Goal: Task Accomplishment & Management: Complete application form

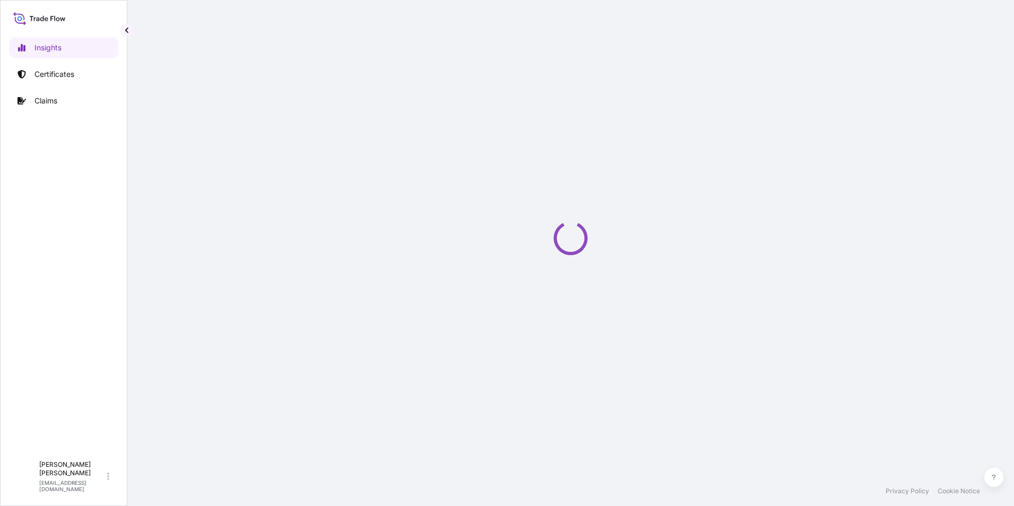
select select "2025"
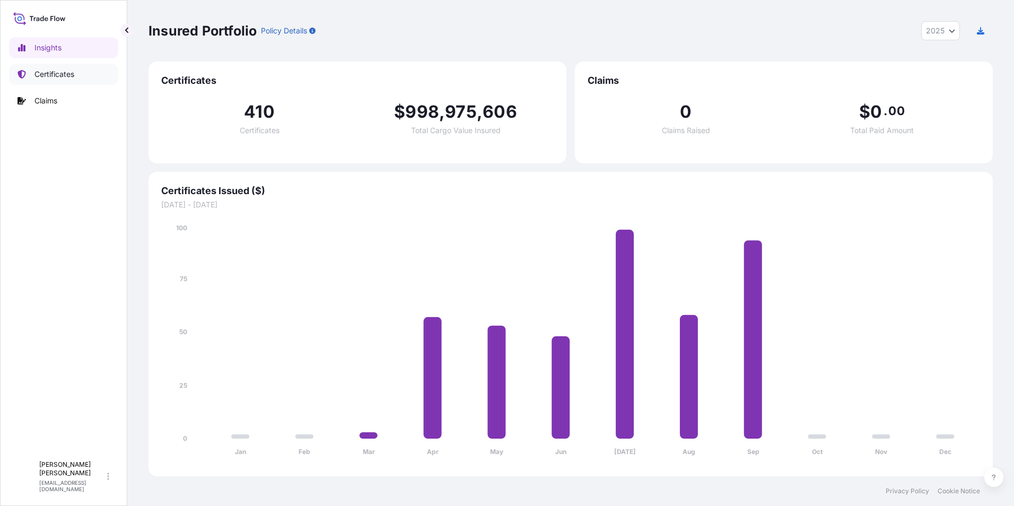
click at [83, 74] on link "Certificates" at bounding box center [63, 74] width 109 height 21
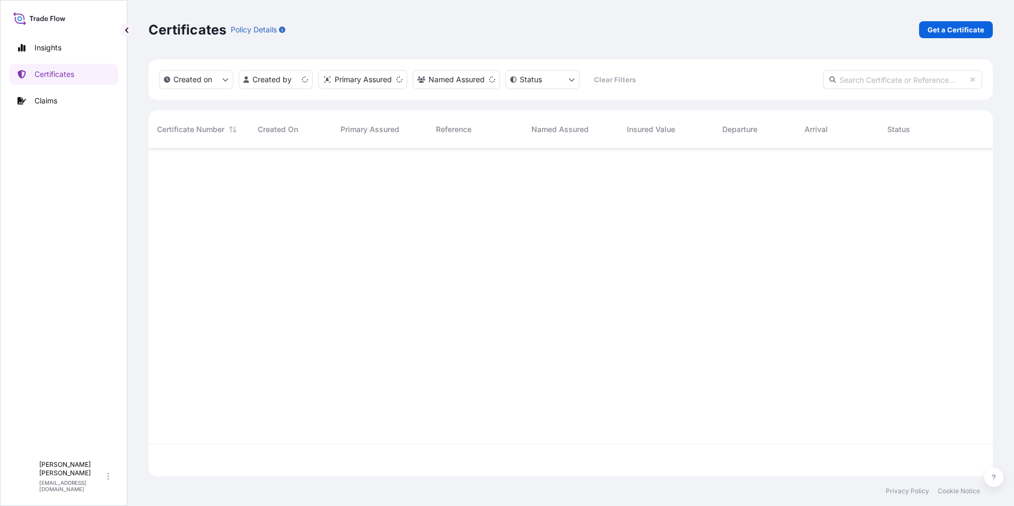
scroll to position [326, 836]
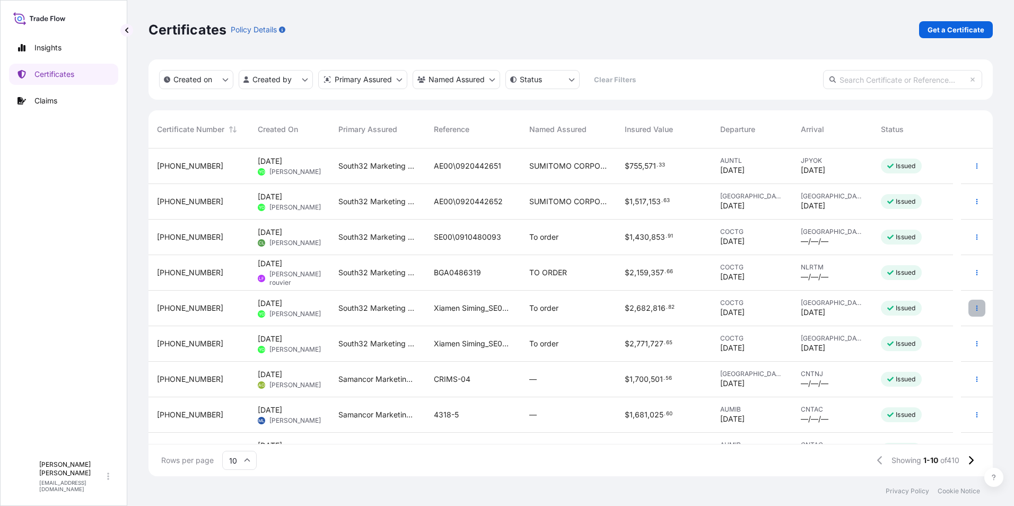
click at [973, 309] on icon "button" at bounding box center [976, 308] width 6 height 6
click at [781, 34] on div "Certificates Policy Details Get a Certificate" at bounding box center [570, 29] width 844 height 17
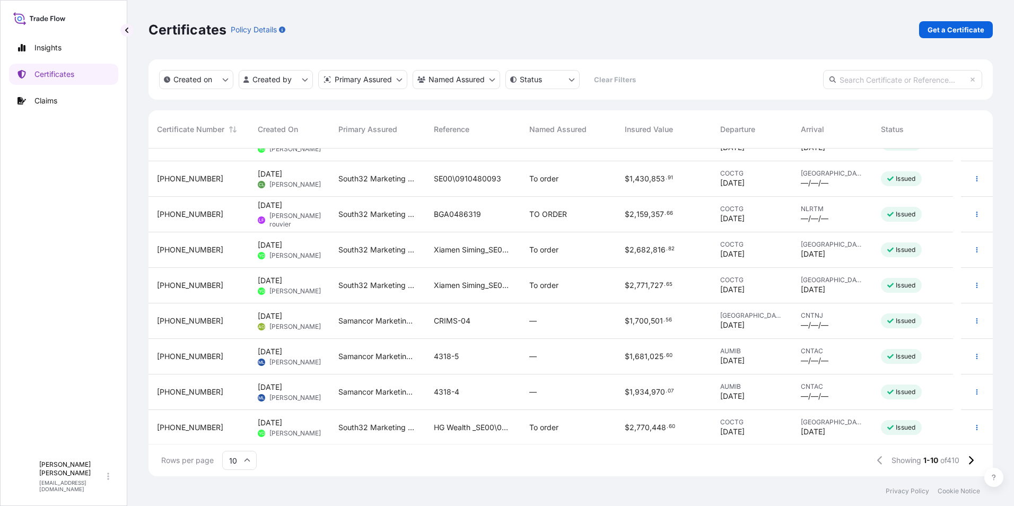
scroll to position [60, 0]
click at [250, 462] on icon at bounding box center [247, 460] width 6 height 6
click at [241, 437] on div "50" at bounding box center [239, 431] width 26 height 20
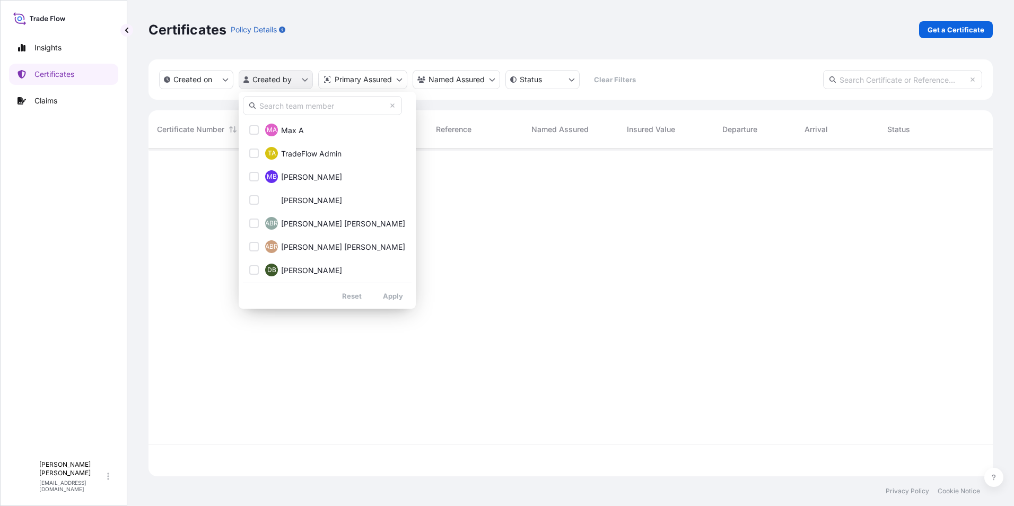
click at [301, 81] on html "Insights Certificates Claims M [PERSON_NAME] [EMAIL_ADDRESS][DOMAIN_NAME] Certi…" at bounding box center [507, 253] width 1014 height 506
click at [335, 174] on button "MB [PERSON_NAME]" at bounding box center [327, 176] width 169 height 21
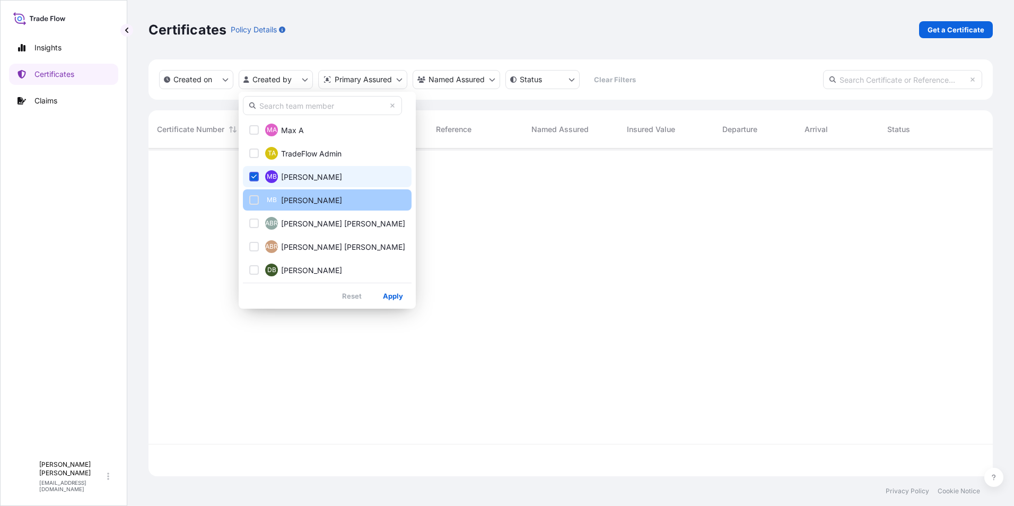
click at [331, 198] on span "[PERSON_NAME]" at bounding box center [311, 200] width 61 height 11
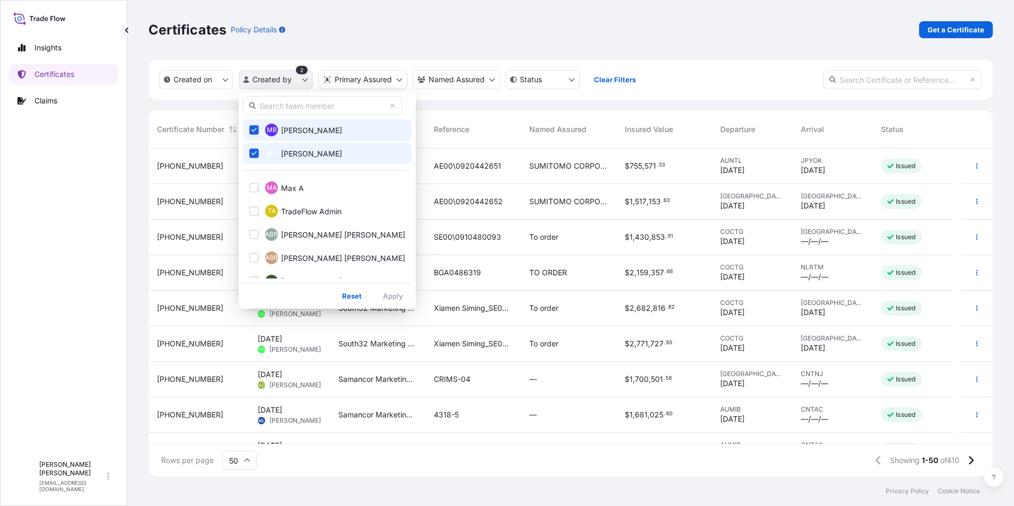
click at [298, 77] on html "Insights Certificates Claims M [PERSON_NAME] [EMAIL_ADDRESS][DOMAIN_NAME] Certi…" at bounding box center [507, 253] width 1014 height 506
click at [986, 225] on html "Insights Certificates Claims M [PERSON_NAME] [EMAIL_ADDRESS][DOMAIN_NAME] Certi…" at bounding box center [507, 253] width 1014 height 506
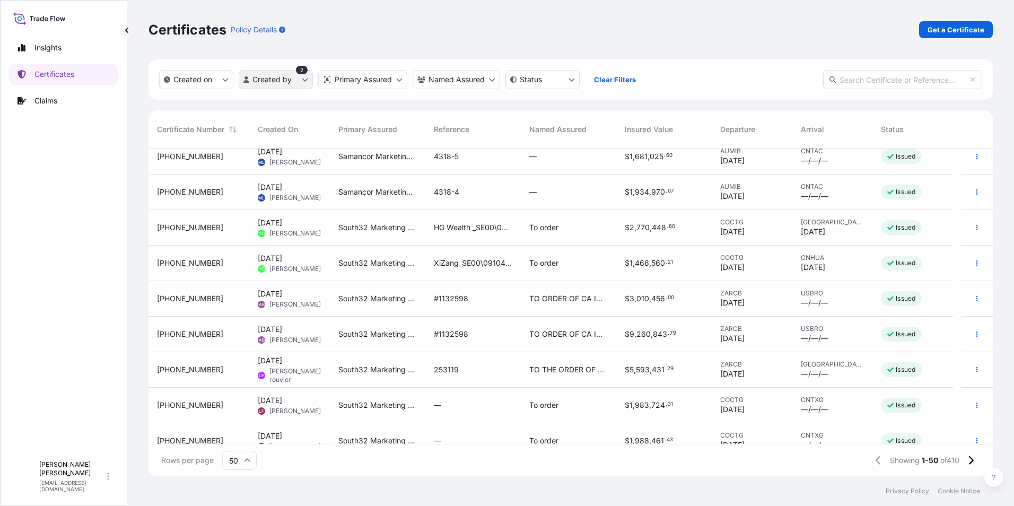
click at [300, 78] on html "Insights Certificates Claims M [PERSON_NAME] [EMAIL_ADDRESS][DOMAIN_NAME] Certi…" at bounding box center [507, 253] width 1014 height 506
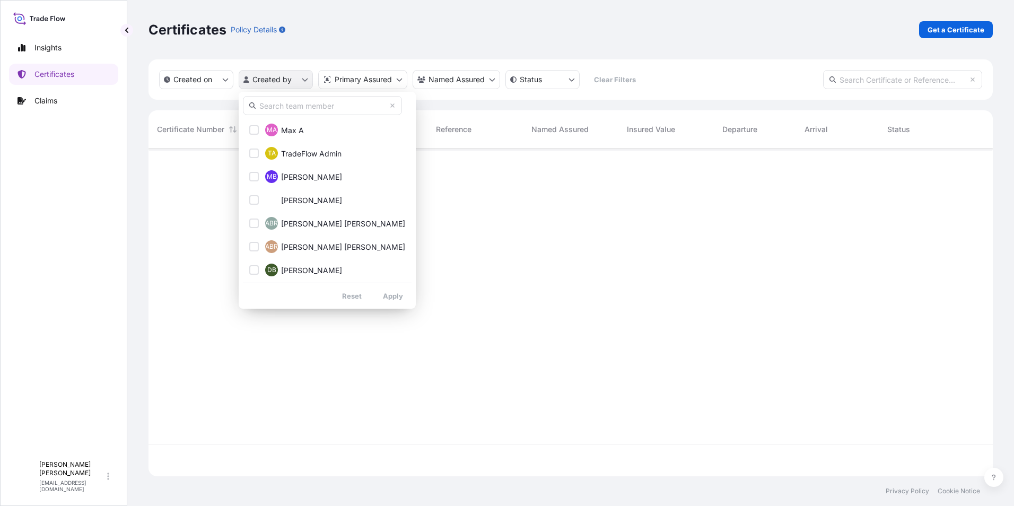
click at [304, 82] on html "Insights Certificates Claims M [PERSON_NAME] [EMAIL_ADDRESS][DOMAIN_NAME] Certi…" at bounding box center [507, 253] width 1014 height 506
click at [315, 178] on span "[PERSON_NAME]" at bounding box center [311, 177] width 61 height 11
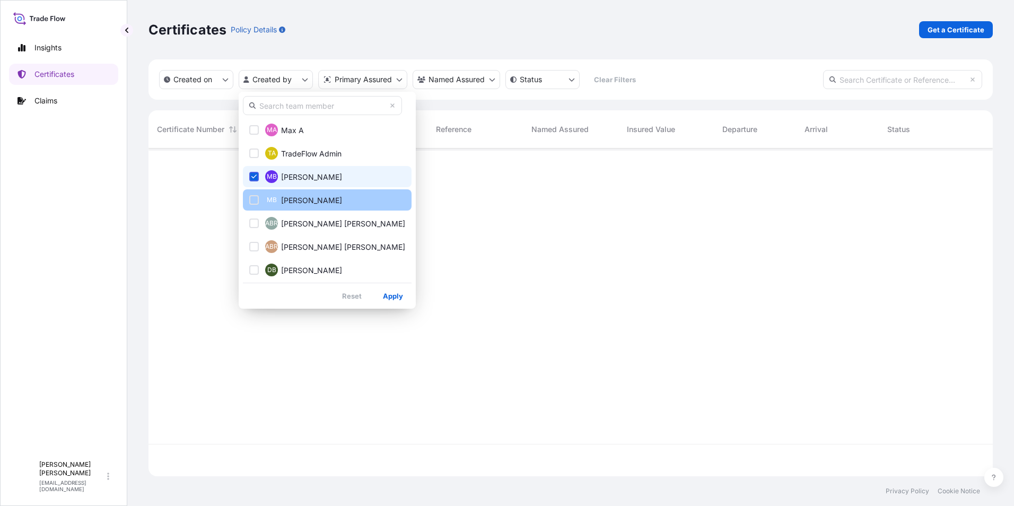
click at [317, 195] on span "[PERSON_NAME]" at bounding box center [311, 200] width 61 height 11
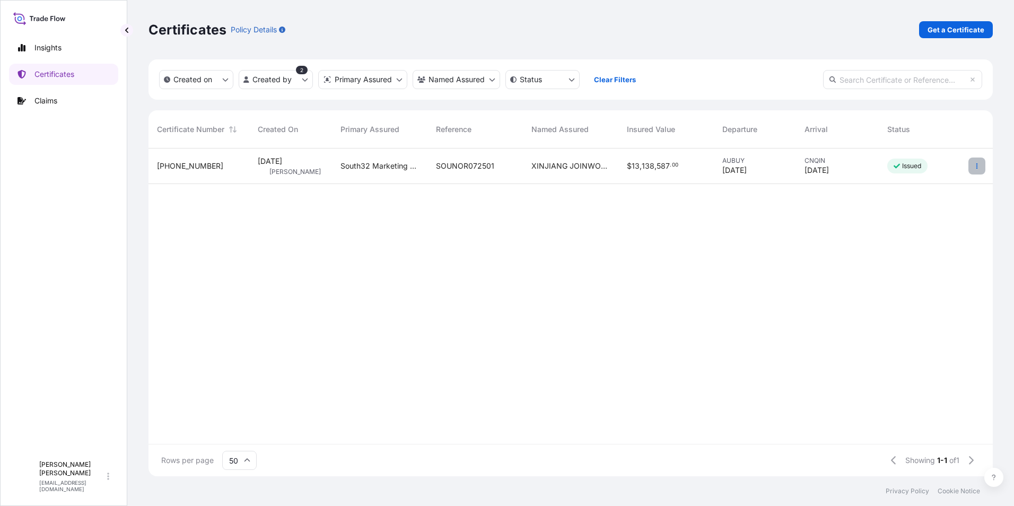
click at [974, 161] on button "button" at bounding box center [976, 165] width 17 height 17
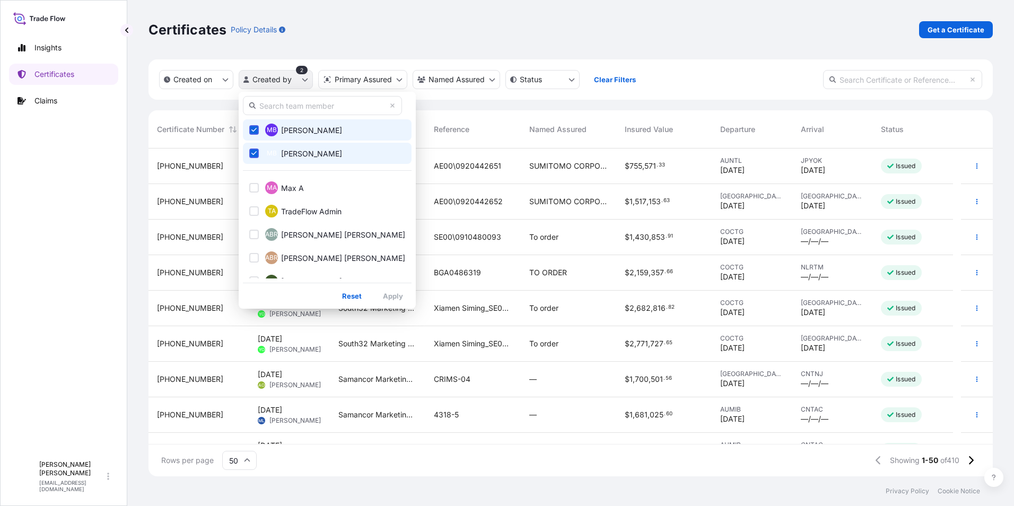
click at [295, 78] on html "Insights Certificates Claims M [PERSON_NAME] [EMAIL_ADDRESS][DOMAIN_NAME] Certi…" at bounding box center [507, 253] width 1014 height 506
click at [254, 153] on icon "Select Option" at bounding box center [254, 153] width 6 height 4
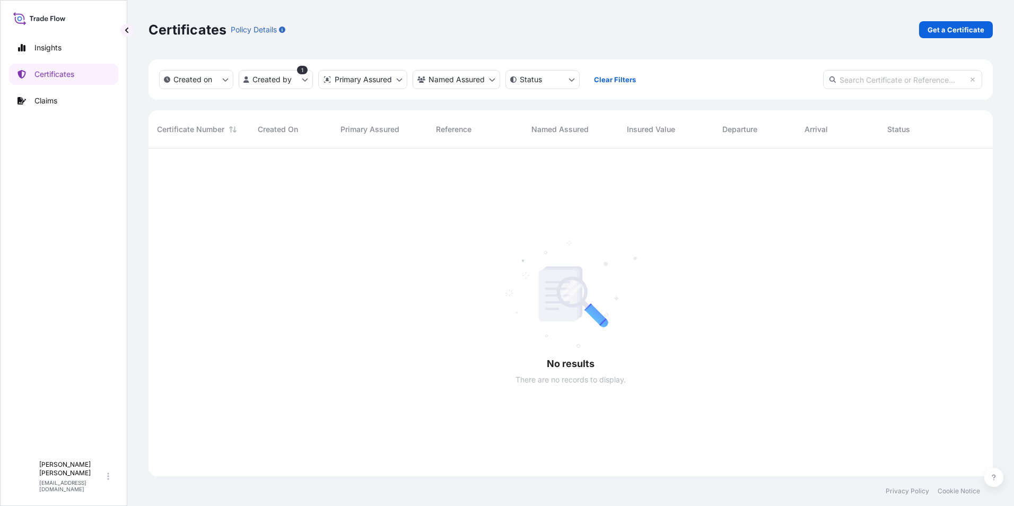
scroll to position [358, 836]
click at [303, 82] on html "Insights Certificates Claims M [PERSON_NAME] [EMAIL_ADDRESS][DOMAIN_NAME] Certi…" at bounding box center [507, 253] width 1014 height 506
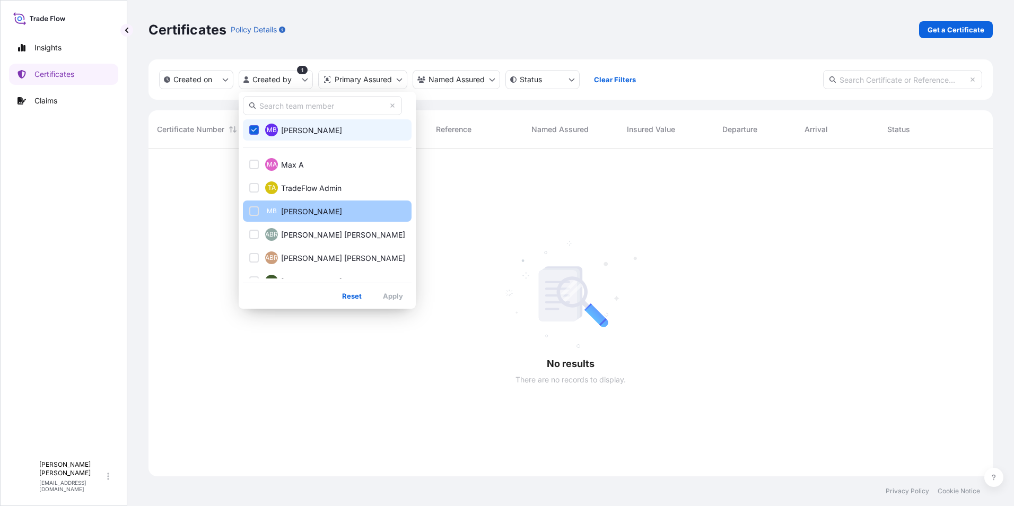
click at [256, 209] on div "Select Option" at bounding box center [254, 211] width 10 height 10
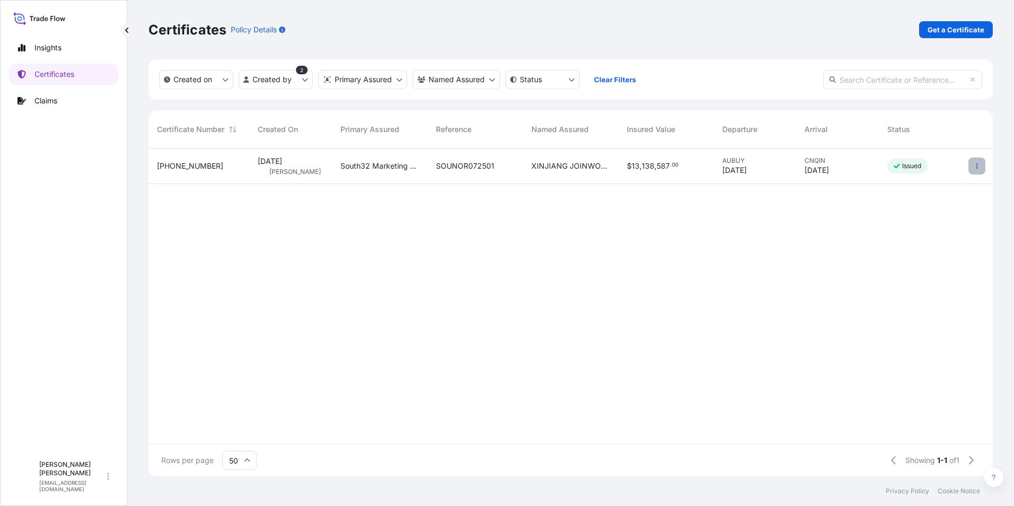
click at [974, 167] on icon "button" at bounding box center [976, 166] width 6 height 6
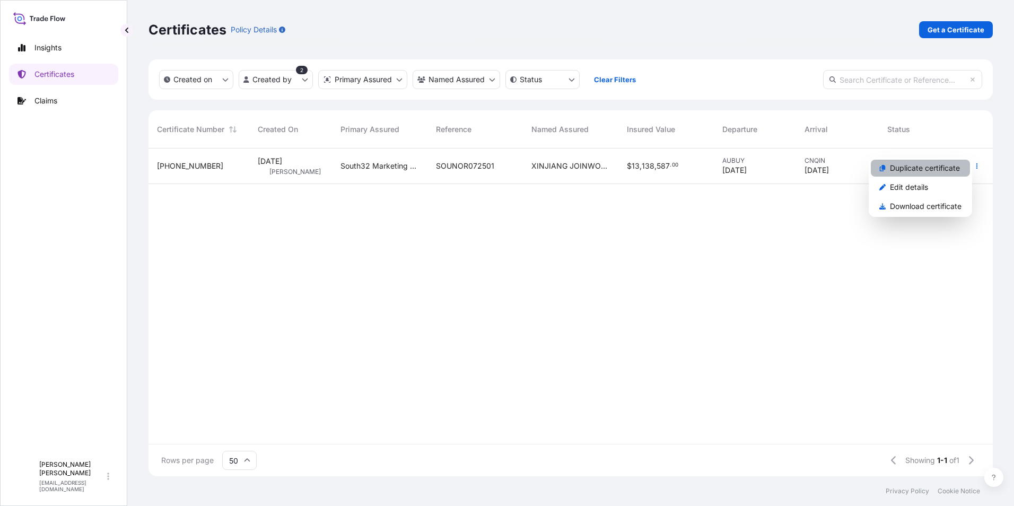
click at [950, 173] on link "Duplicate certificate" at bounding box center [920, 168] width 99 height 17
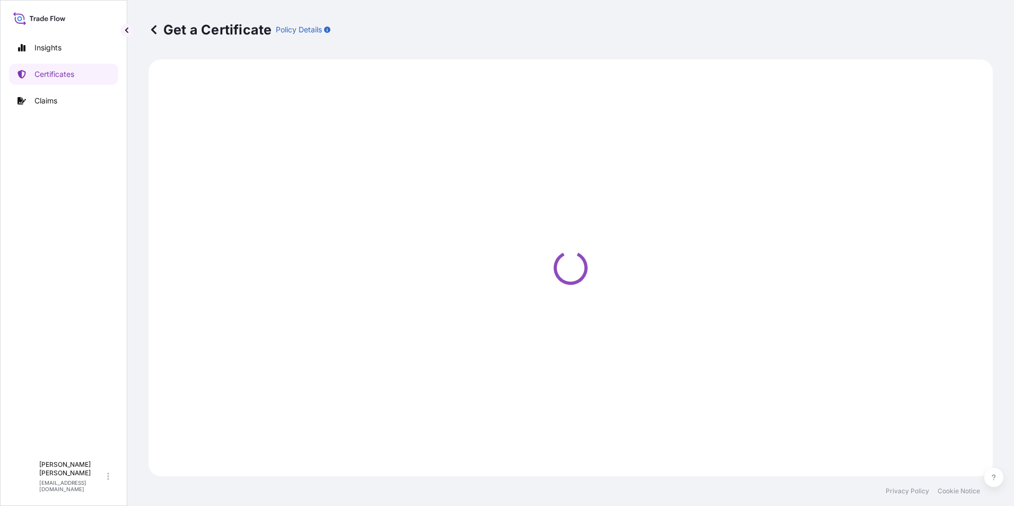
select select "Sea"
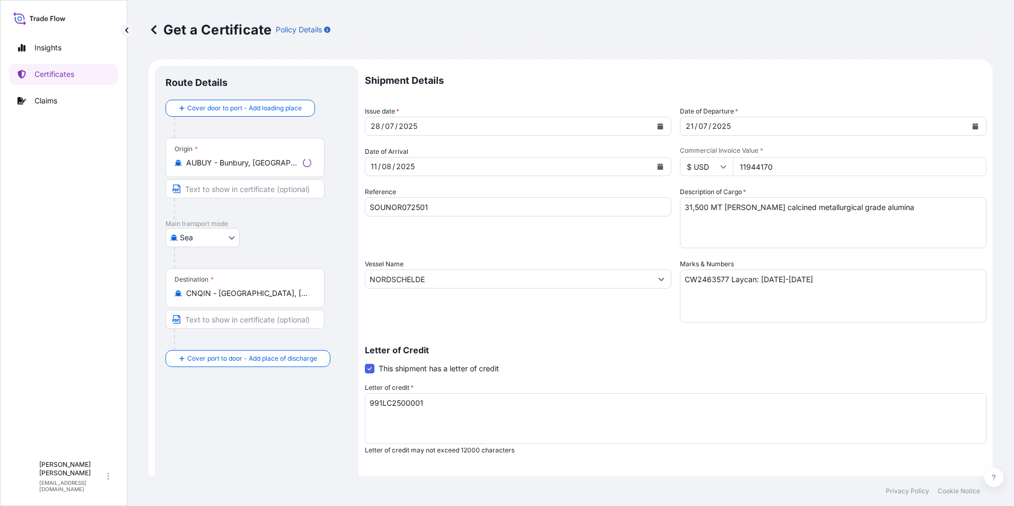
select select "31709"
click at [654, 130] on button "Calendar" at bounding box center [660, 126] width 17 height 17
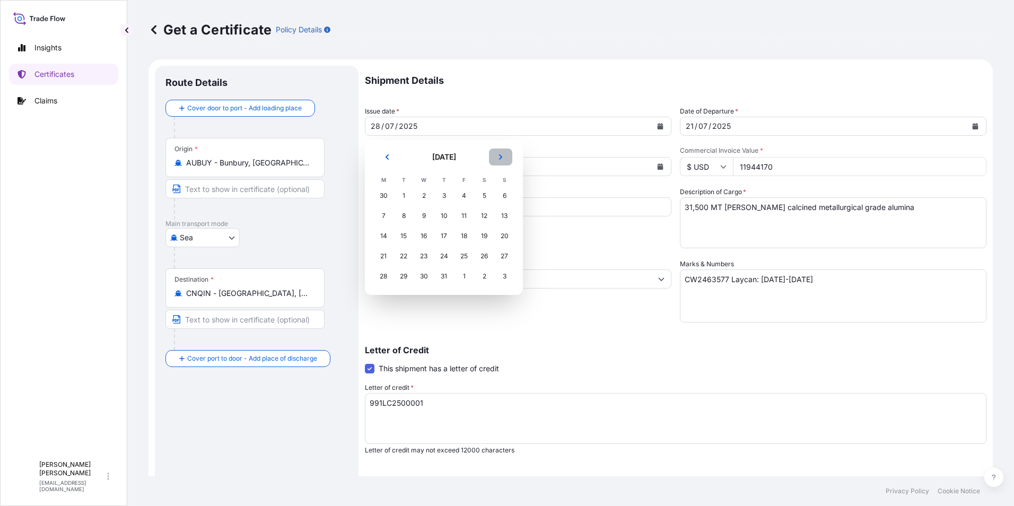
click at [502, 156] on icon "Next" at bounding box center [500, 156] width 3 height 5
click at [462, 195] on div "3" at bounding box center [463, 195] width 19 height 19
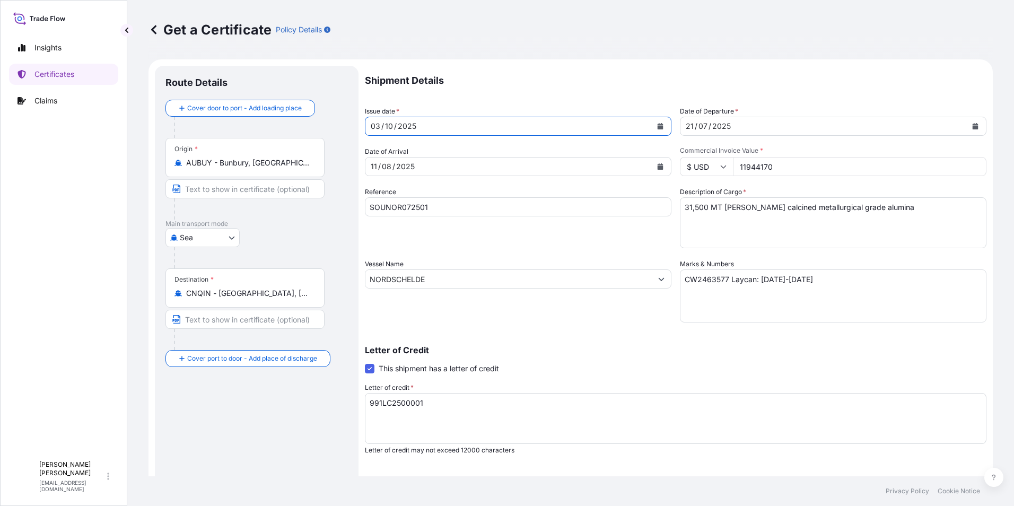
click at [972, 128] on icon "Calendar" at bounding box center [975, 126] width 6 height 6
click at [660, 165] on button "Calendar" at bounding box center [660, 166] width 17 height 17
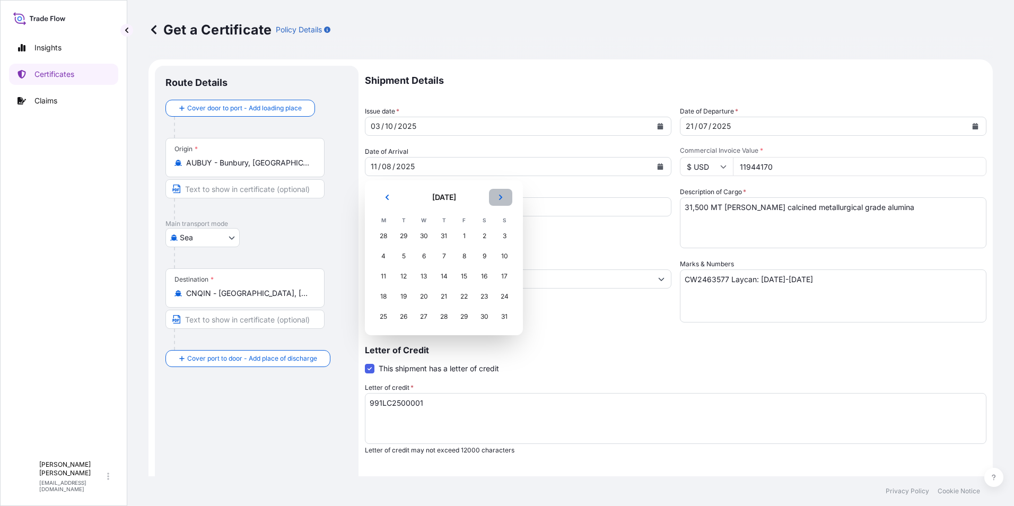
click at [502, 195] on icon "Next" at bounding box center [500, 197] width 6 height 6
click at [387, 276] on div "13" at bounding box center [383, 276] width 19 height 19
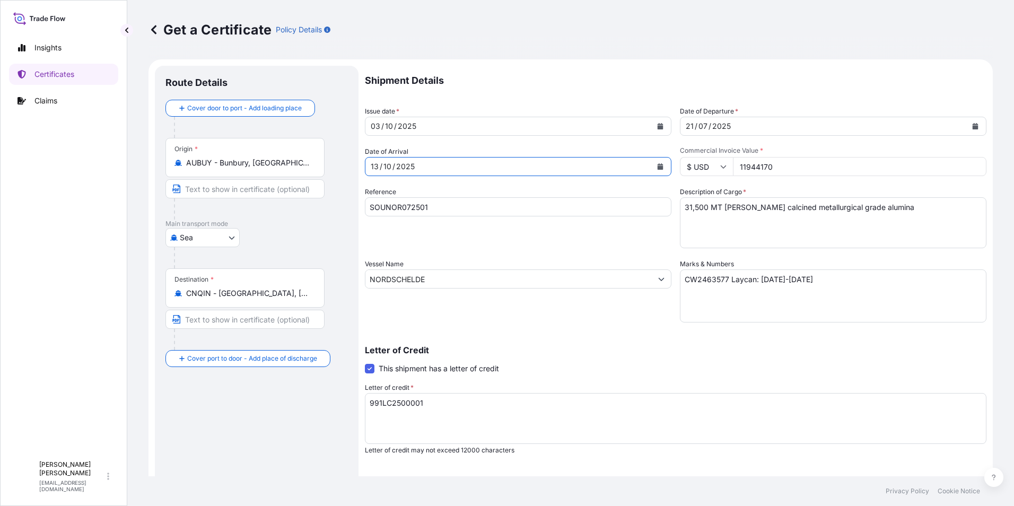
click at [972, 127] on icon "Calendar" at bounding box center [975, 126] width 6 height 6
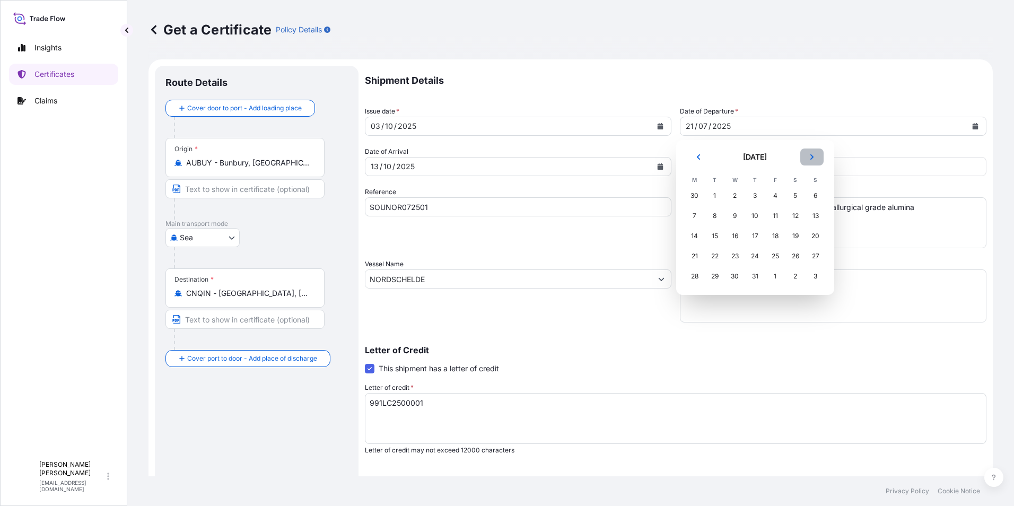
click at [818, 160] on button "Next" at bounding box center [811, 156] width 23 height 17
click at [800, 259] on div "27" at bounding box center [795, 256] width 19 height 19
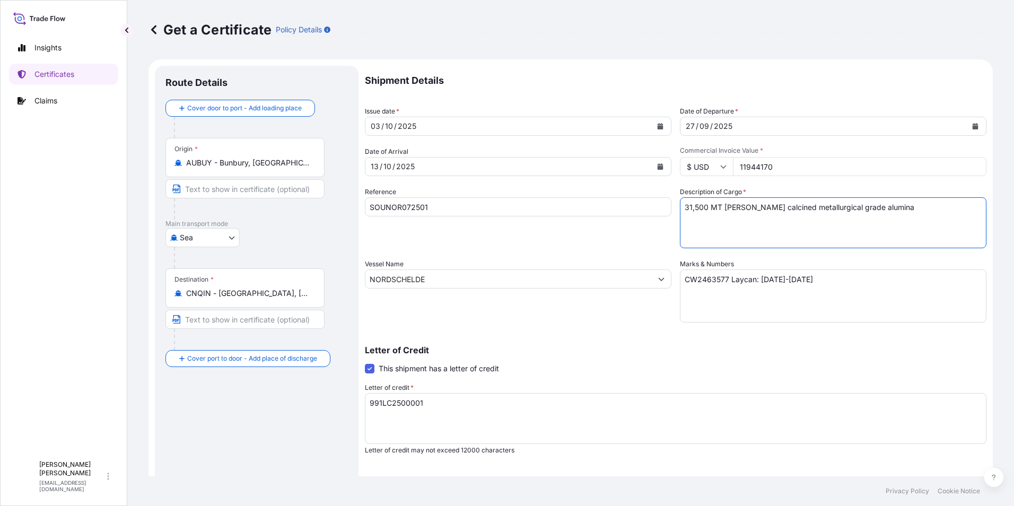
drag, startPoint x: 702, startPoint y: 208, endPoint x: 606, endPoint y: 216, distance: 96.9
click at [606, 216] on div "Shipment Details Issue date * [DATE] Date of Departure * [DATE] Date of Arrival…" at bounding box center [675, 318] width 621 height 505
paste textarea "0,8"
type textarea "30,800 MT [PERSON_NAME] calcined metallurgical grade alumina"
drag, startPoint x: 794, startPoint y: 162, endPoint x: 625, endPoint y: 162, distance: 169.7
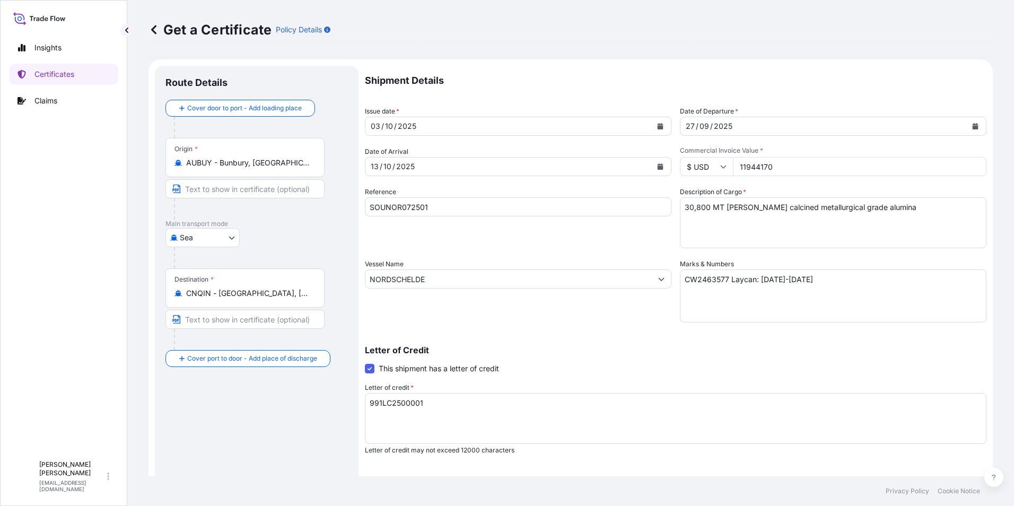
click at [630, 162] on div "Shipment Details Issue date * [DATE] Date of Departure * [DATE] Date of Arrival…" at bounding box center [675, 318] width 621 height 505
paste input "2201420.0"
type input "12201420.00"
click at [397, 405] on textarea "991LC2500001" at bounding box center [675, 418] width 621 height 51
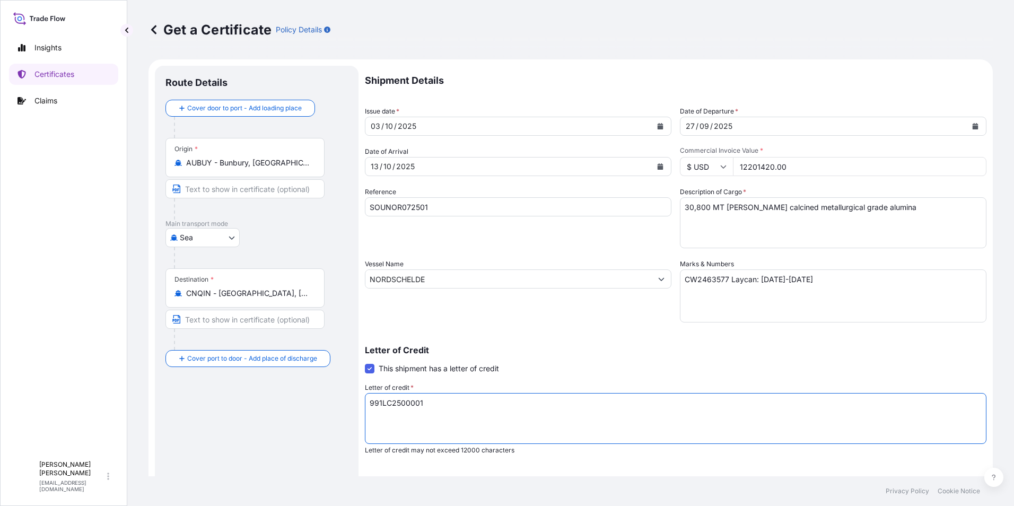
paste textarea "LC76199C50001"
type textarea "LC76199C500011"
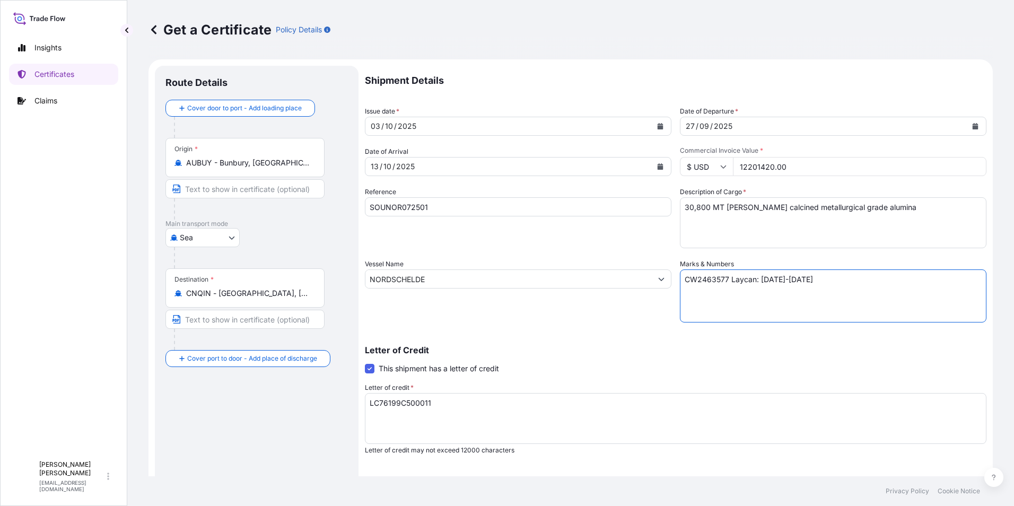
click at [704, 281] on textarea "CW2463577 Laycan: [DATE]-[DATE]" at bounding box center [833, 295] width 306 height 53
paste textarea "8041"
type textarea "CW2468041 Laycan: [DATE]-[DATE]"
click at [454, 280] on input "NORDSCHELDE" at bounding box center [508, 278] width 286 height 19
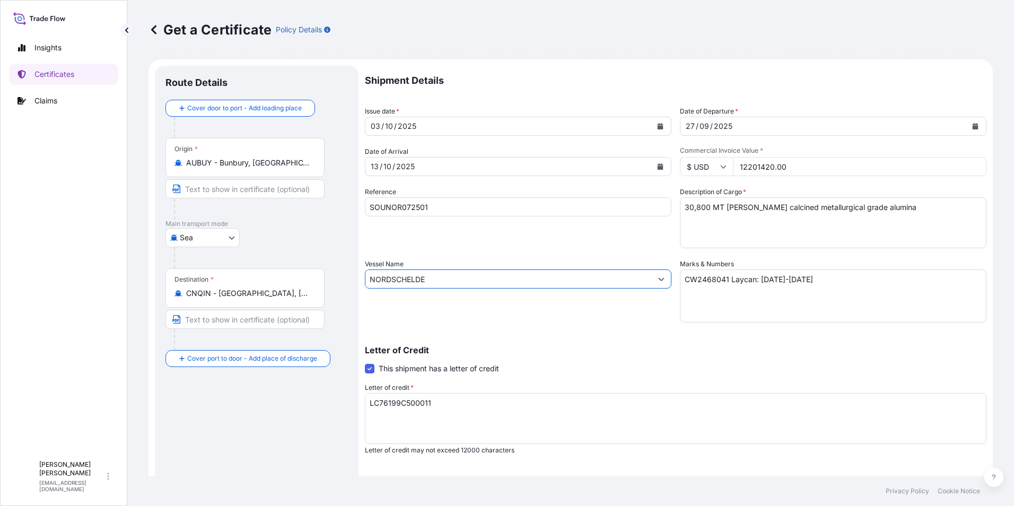
click at [454, 280] on input "NORDSCHELDE" at bounding box center [508, 278] width 286 height 19
paste input "YANGTZE FLOURISH"
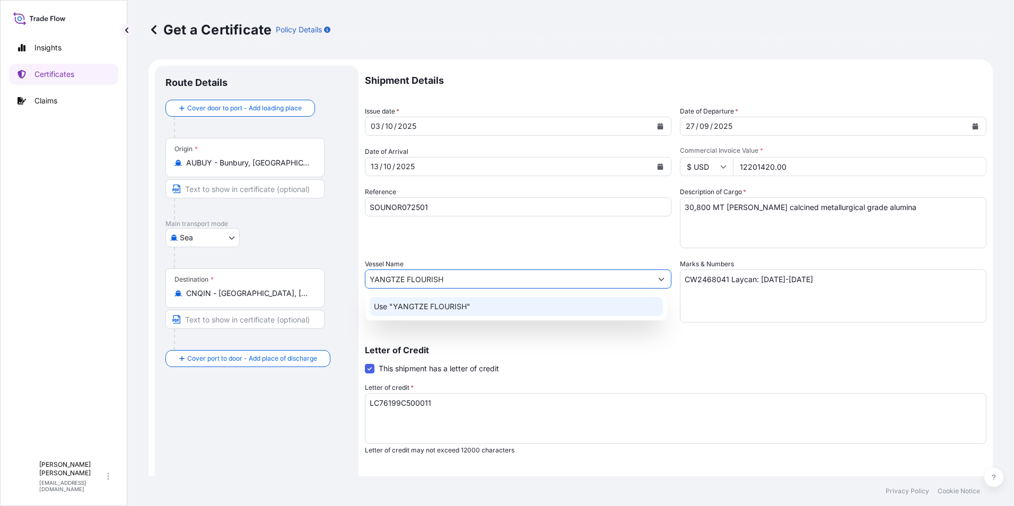
click at [455, 303] on p "Use "YANGTZE FLOURISH"" at bounding box center [422, 306] width 96 height 11
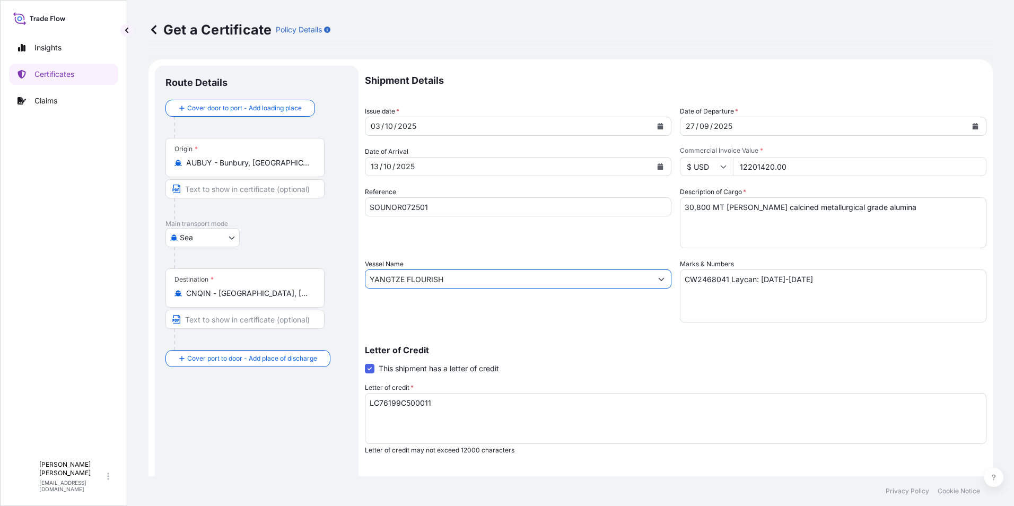
type input "YANGTZE FLOURISH"
click at [491, 249] on div "Shipment Details Issue date * [DATE] Date of Departure * [DATE] Date of Arrival…" at bounding box center [675, 318] width 621 height 505
click at [412, 204] on input "SOUNOR072501" at bounding box center [518, 206] width 306 height 19
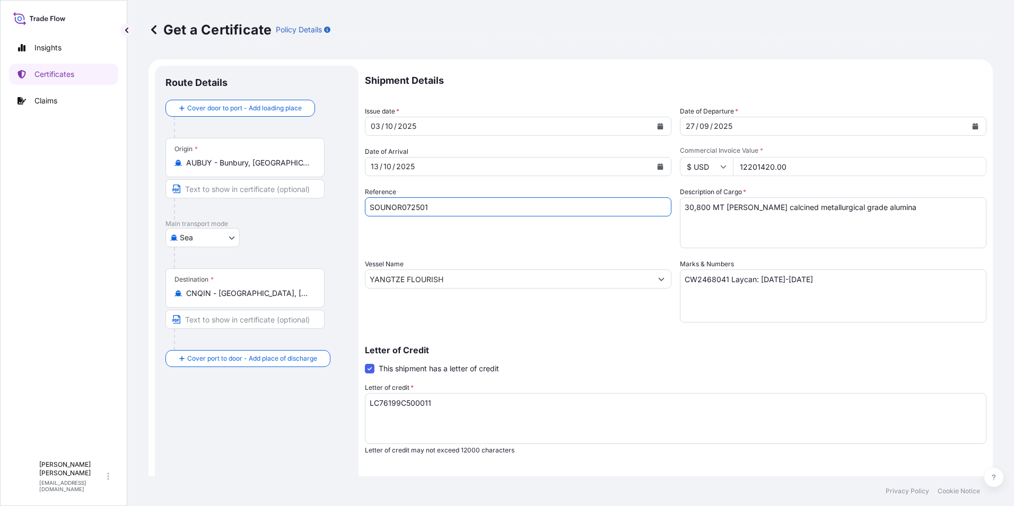
click at [412, 204] on input "SOUNOR072501" at bounding box center [518, 206] width 306 height 19
paste input "YAN09"
type input "SOUYAN092501"
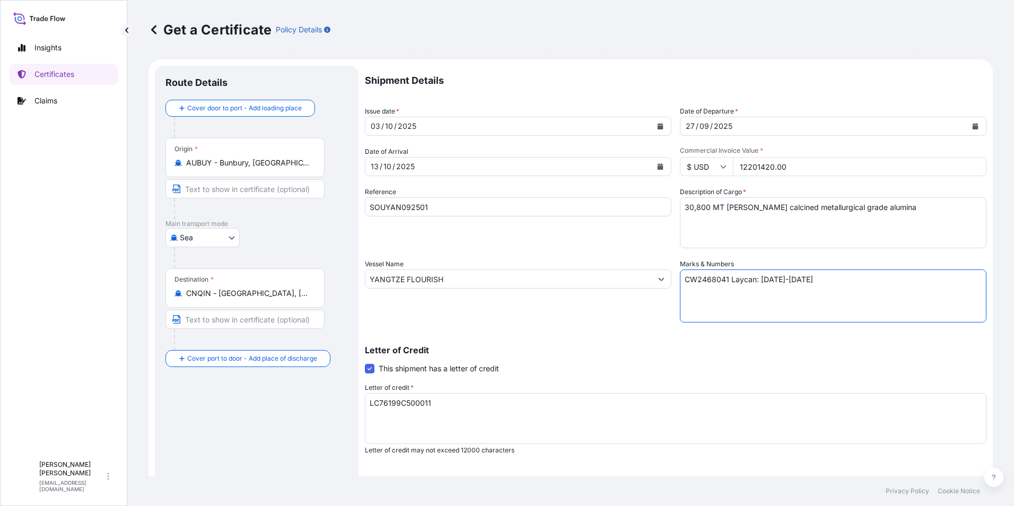
drag, startPoint x: 757, startPoint y: 278, endPoint x: 794, endPoint y: 276, distance: 37.7
click at [794, 276] on textarea "CW2463577 Laycan: [DATE]-[DATE]" at bounding box center [833, 295] width 306 height 53
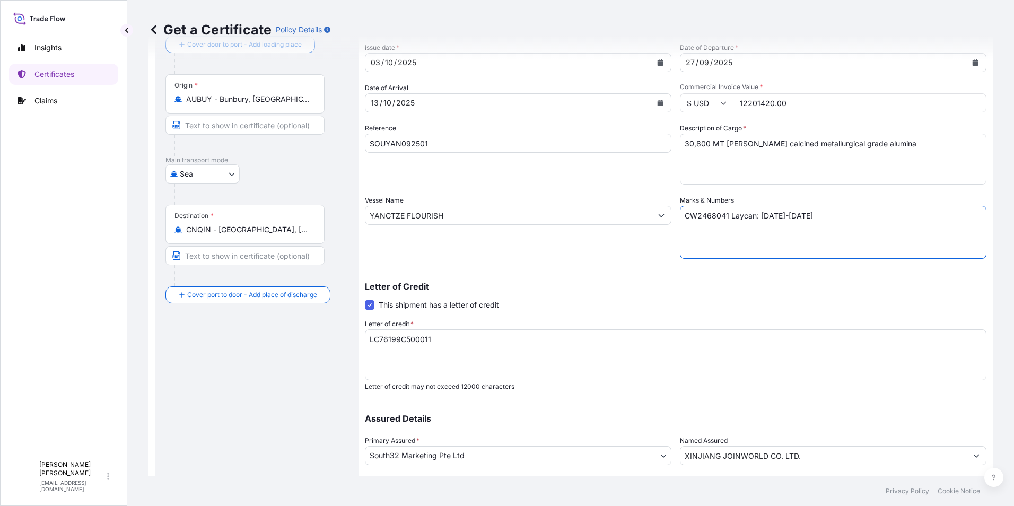
scroll to position [131, 0]
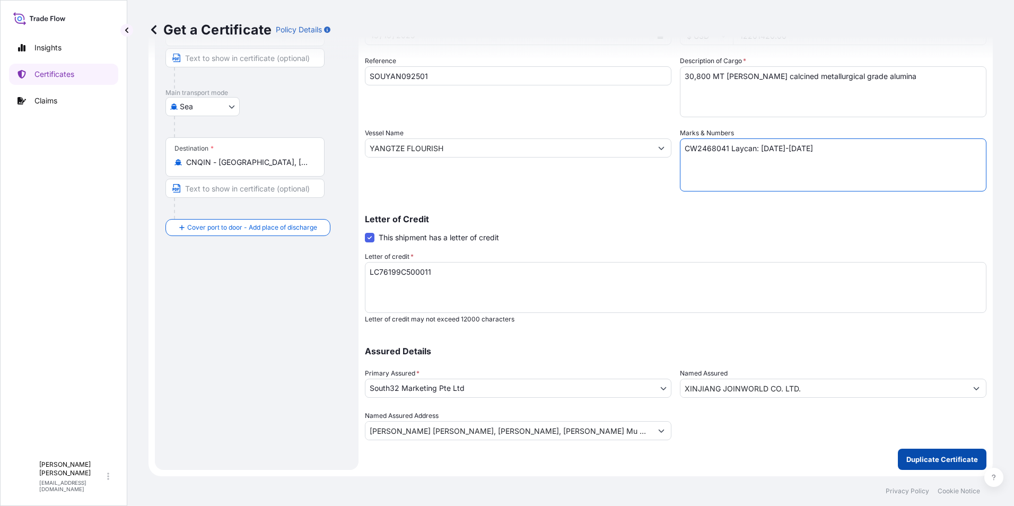
type textarea "CW2468041 Laycan: [DATE]-[DATE]"
click at [930, 458] on p "Duplicate Certificate" at bounding box center [942, 459] width 72 height 11
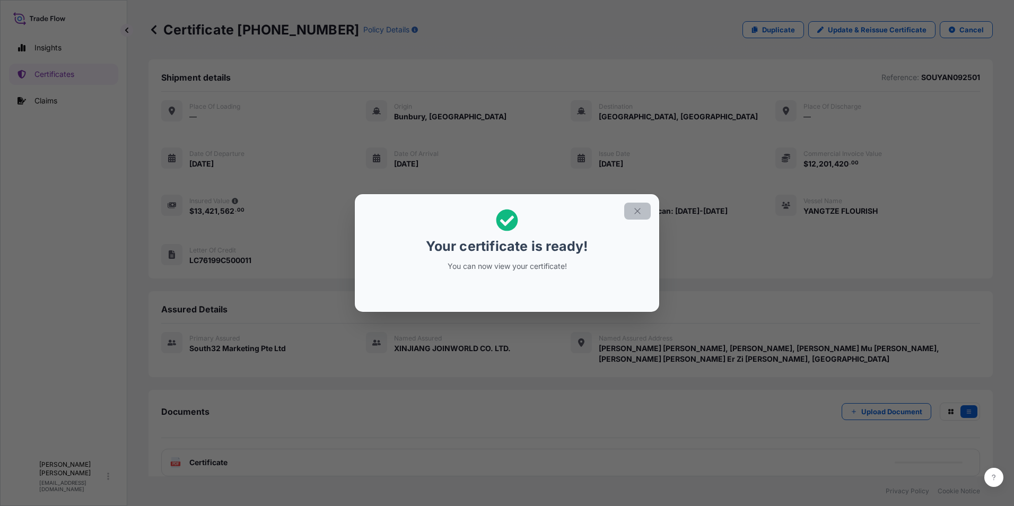
click at [633, 210] on icon "button" at bounding box center [637, 211] width 10 height 10
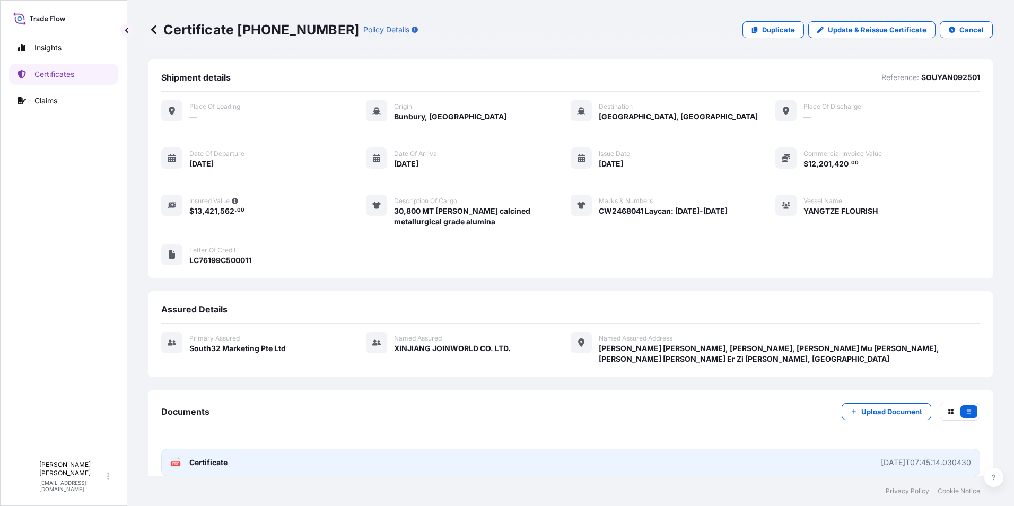
click at [882, 457] on div "[DATE]T07:45:14.030430" at bounding box center [926, 462] width 90 height 11
